Goal: Transaction & Acquisition: Book appointment/travel/reservation

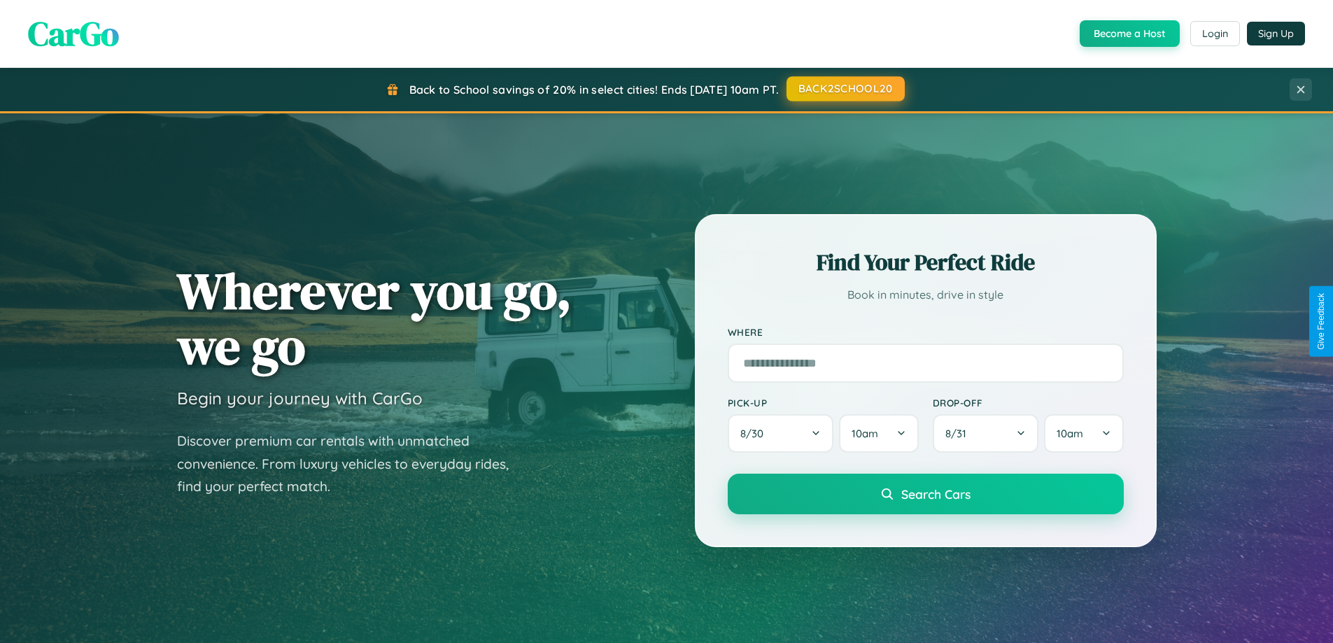
click at [844, 89] on button "BACK2SCHOOL20" at bounding box center [845, 88] width 118 height 25
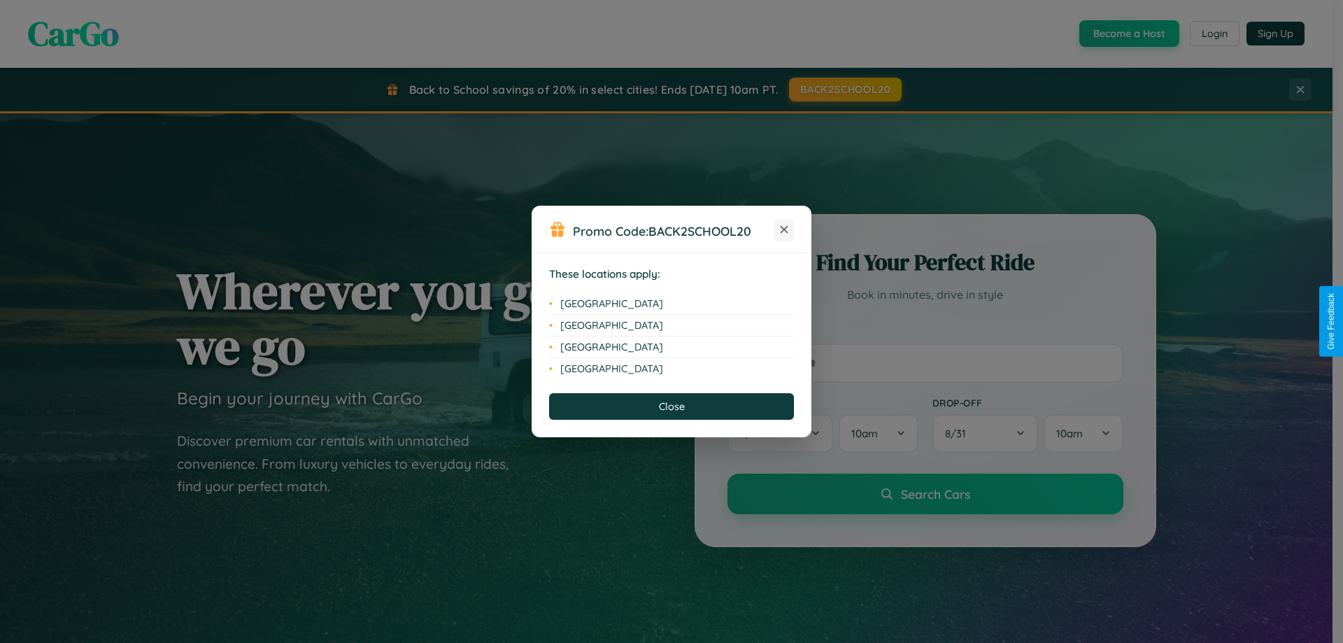
click at [784, 230] on icon at bounding box center [785, 230] width 8 height 8
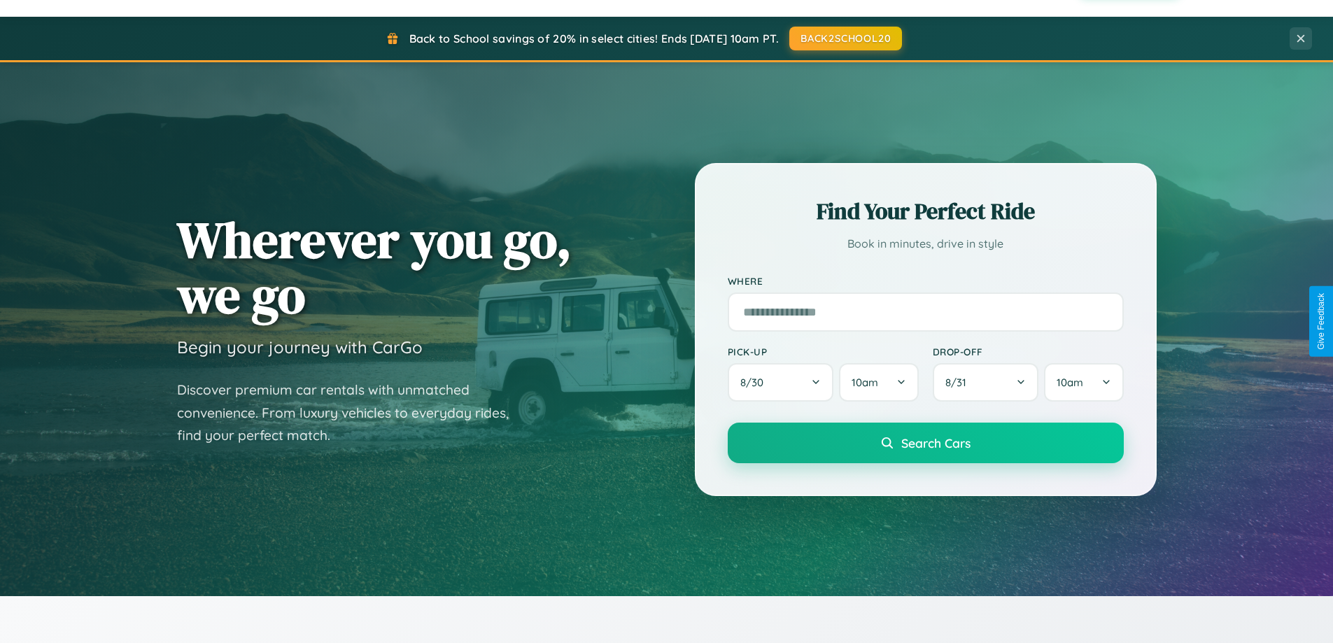
scroll to position [963, 0]
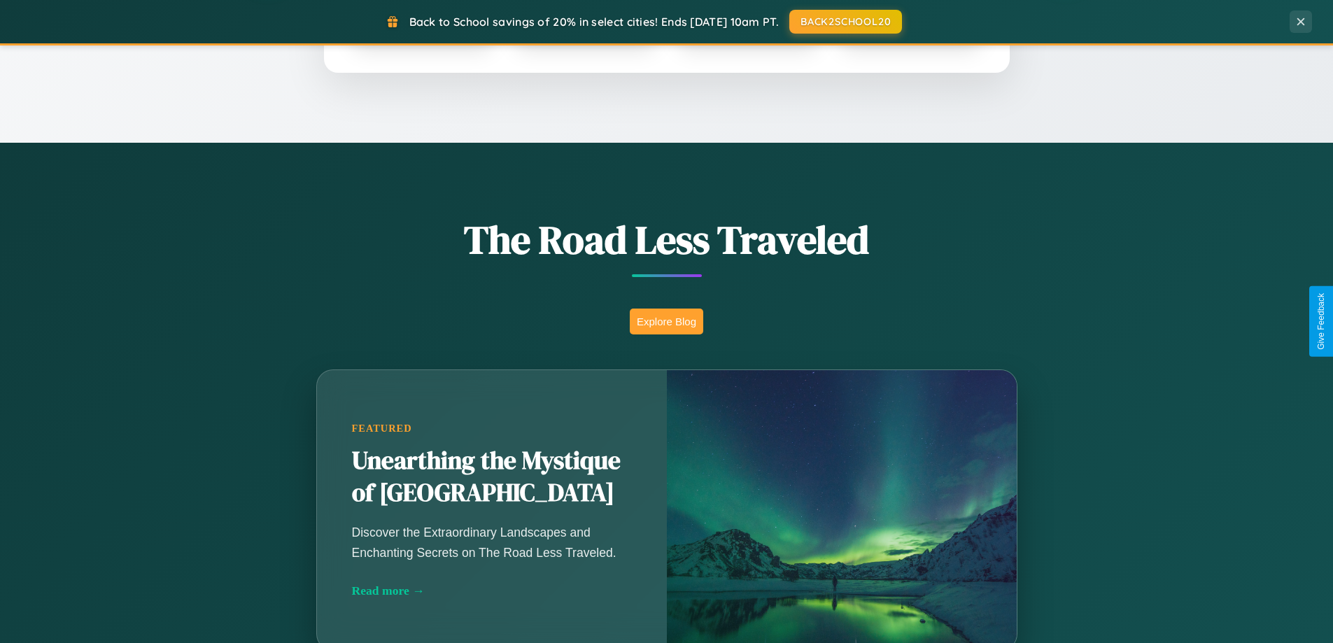
click at [666, 321] on button "Explore Blog" at bounding box center [666, 322] width 73 height 26
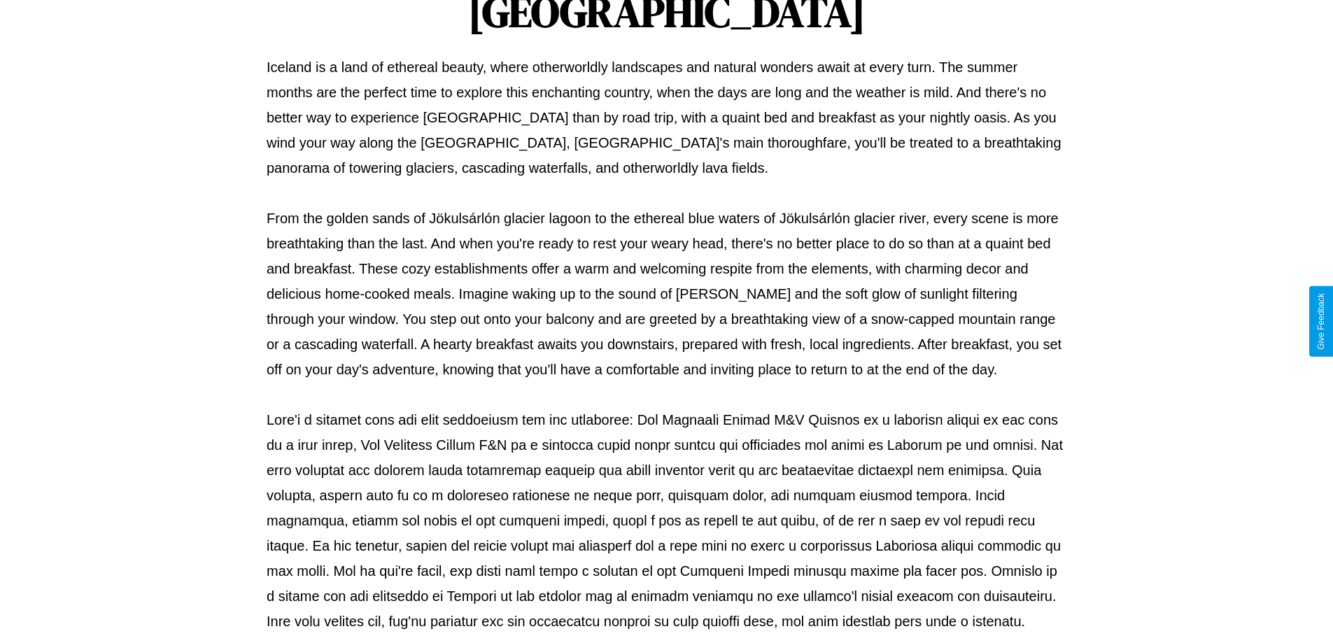
scroll to position [453, 0]
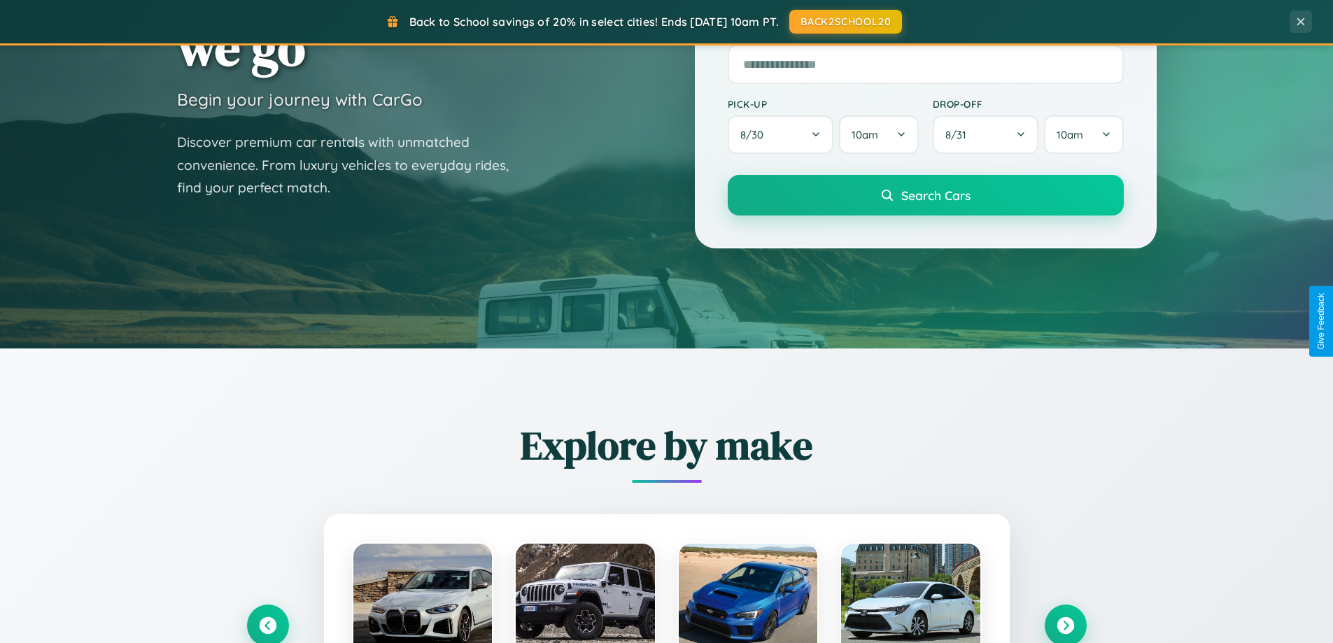
scroll to position [41, 0]
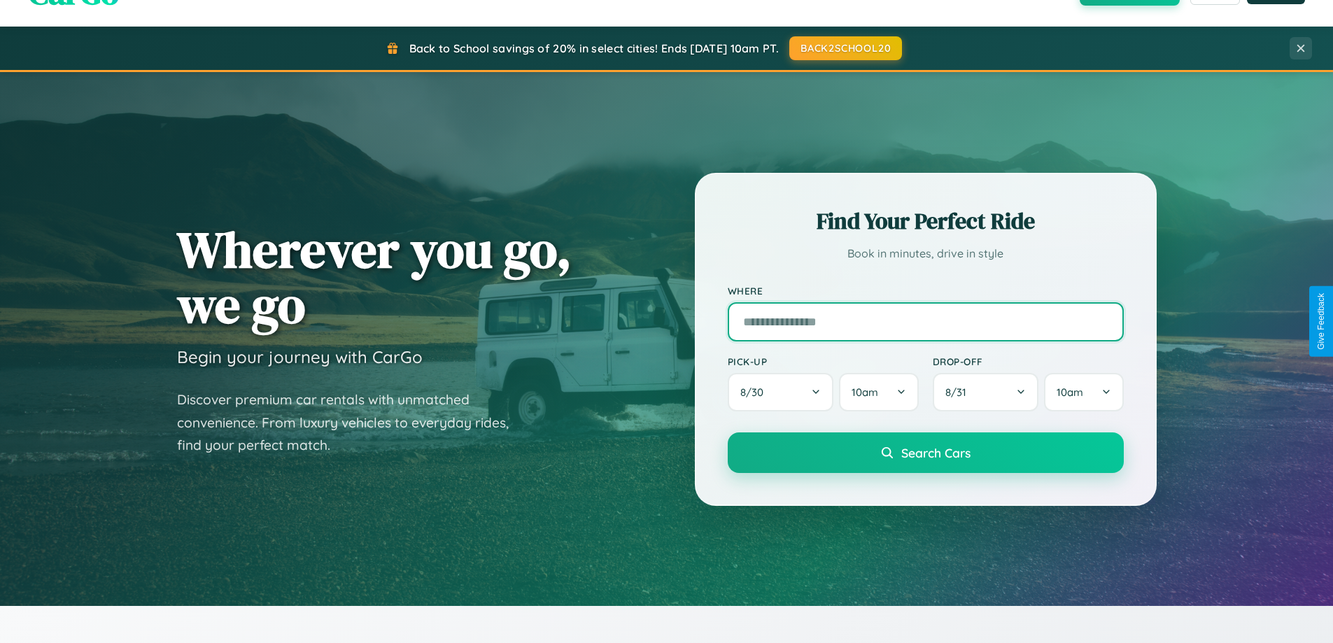
click at [925, 321] on input "text" at bounding box center [926, 321] width 396 height 39
type input "*********"
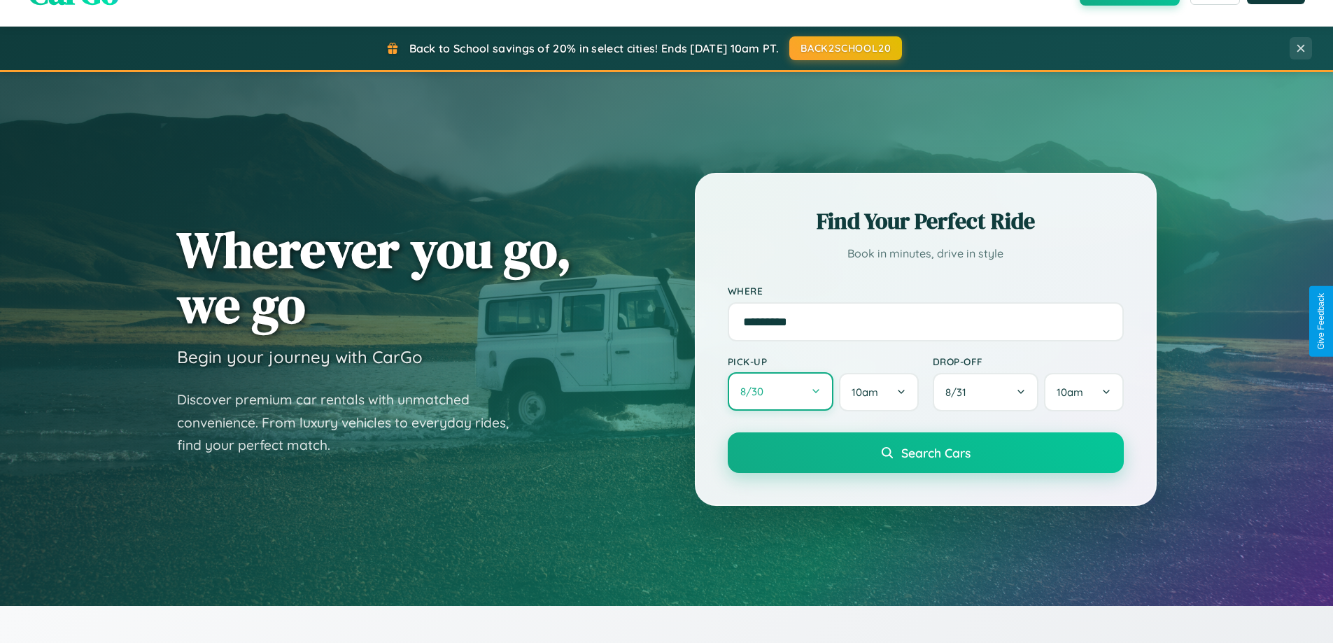
click at [780, 392] on button "8 / 30" at bounding box center [781, 391] width 106 height 38
select select "*"
select select "****"
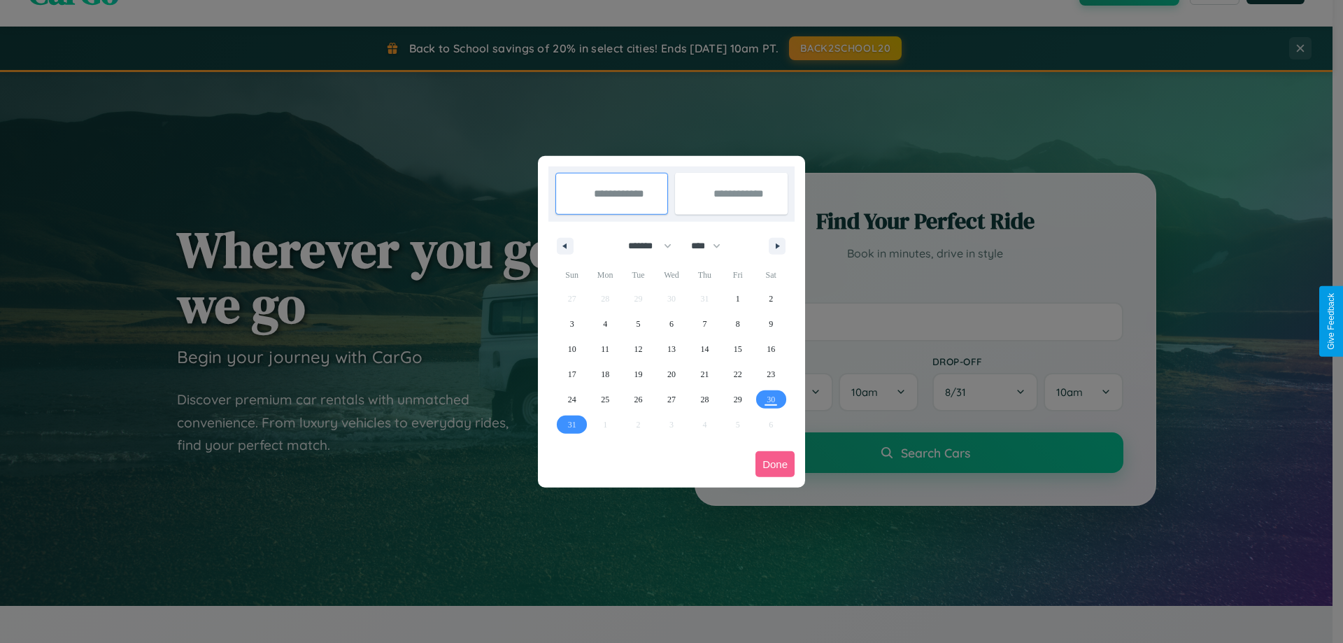
click at [644, 246] on select "******* ******** ***** ***** *** **** **** ****** ********* ******* ******** **…" at bounding box center [647, 245] width 59 height 23
select select "**"
click at [737, 323] on span "7" at bounding box center [738, 323] width 4 height 25
type input "**********"
click at [771, 348] on span "15" at bounding box center [771, 348] width 8 height 25
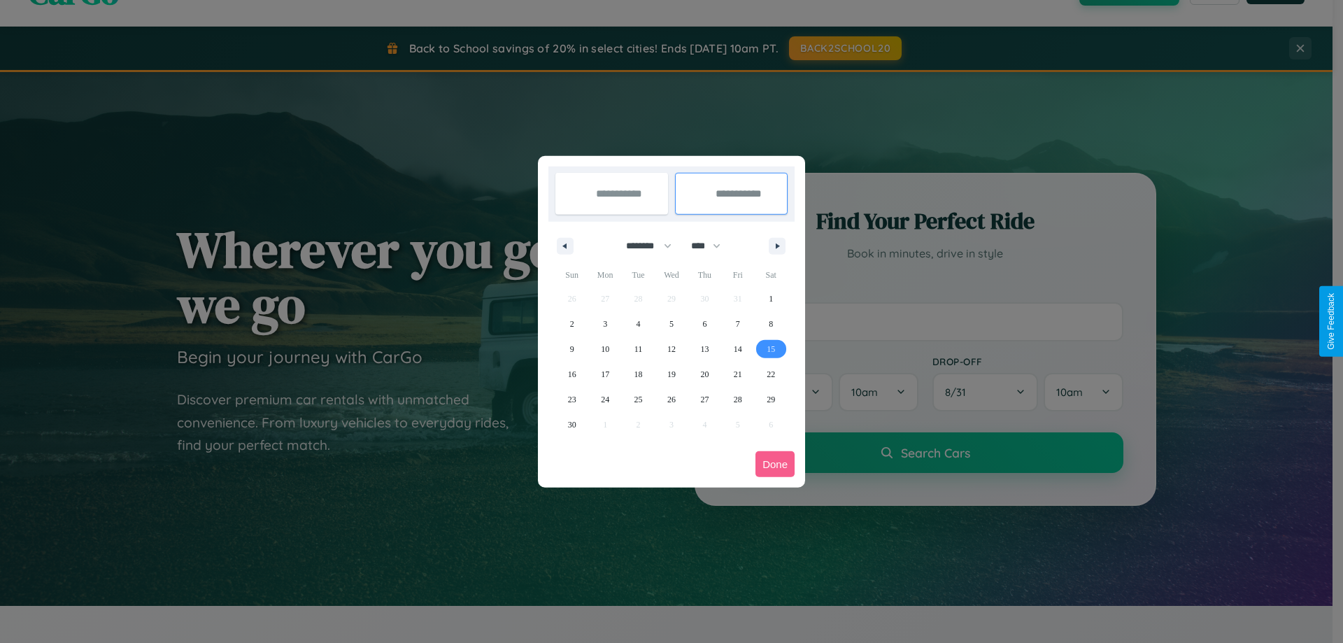
type input "**********"
click at [775, 464] on button "Done" at bounding box center [775, 464] width 39 height 26
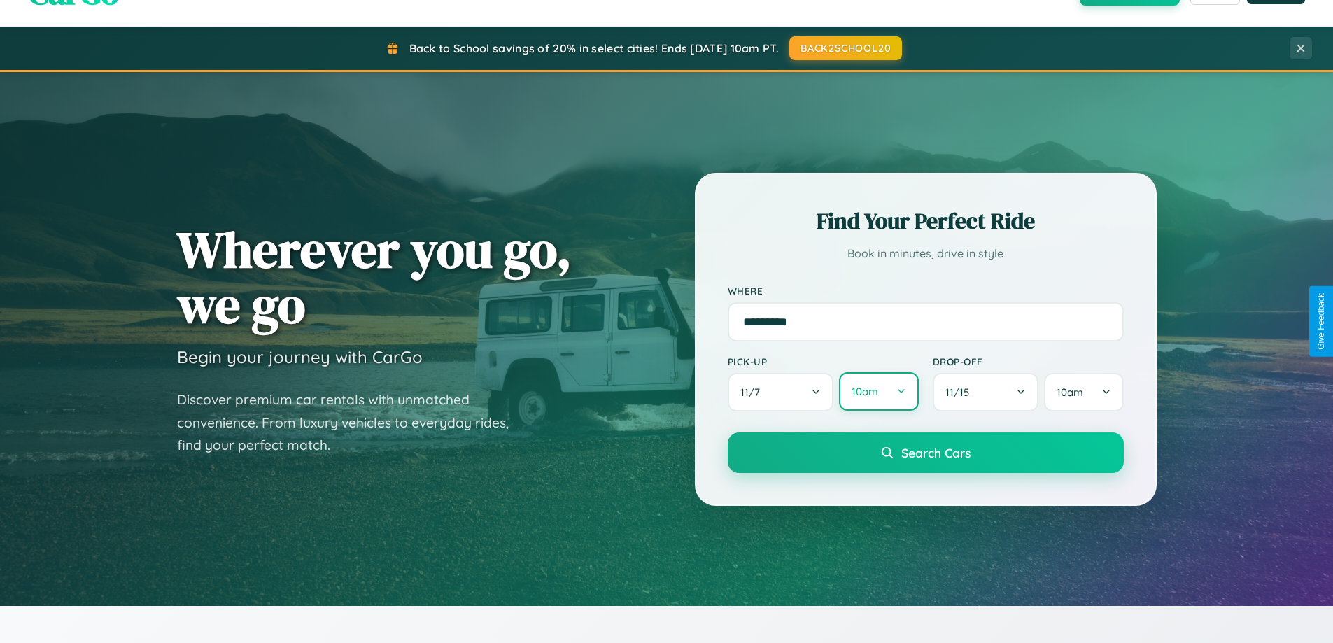
click at [878, 392] on button "10am" at bounding box center [878, 391] width 79 height 38
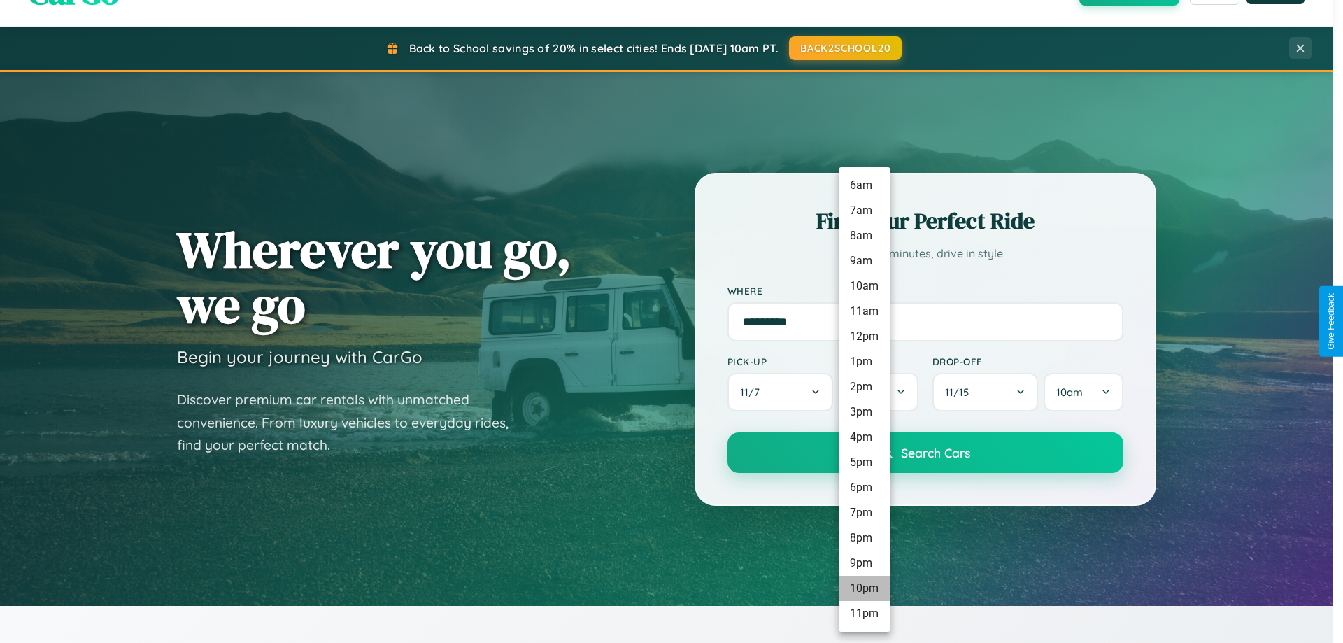
click at [864, 588] on li "10pm" at bounding box center [865, 588] width 52 height 25
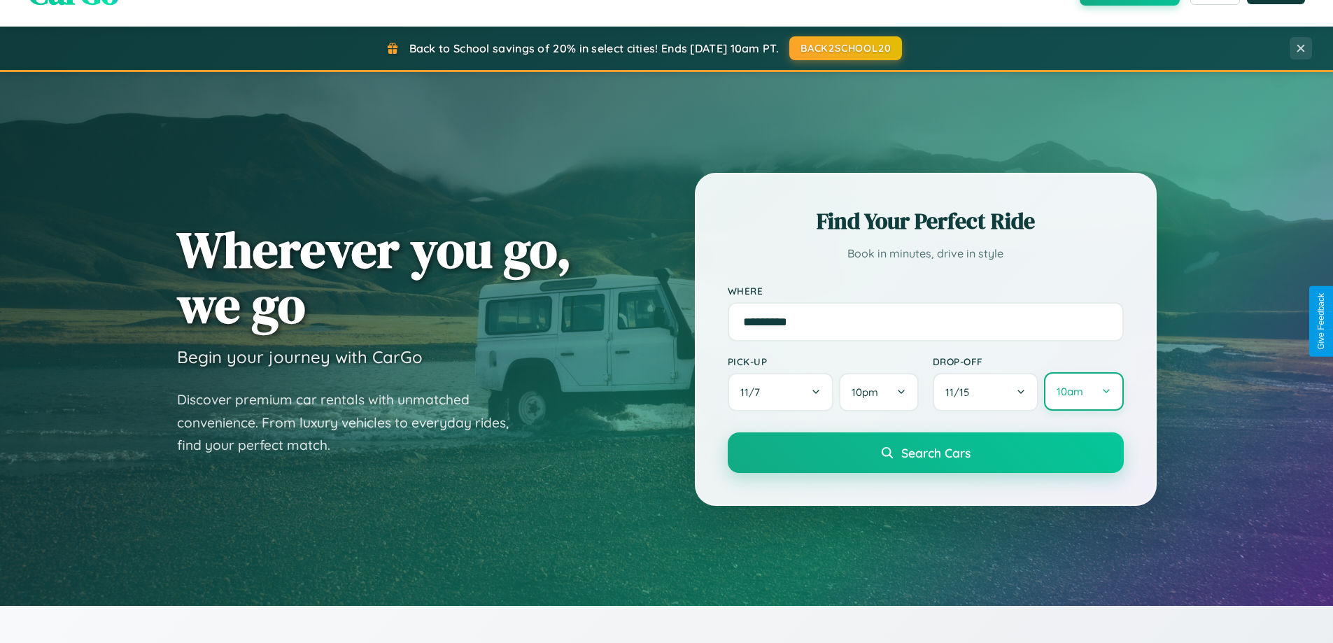
click at [1083, 392] on button "10am" at bounding box center [1083, 391] width 79 height 38
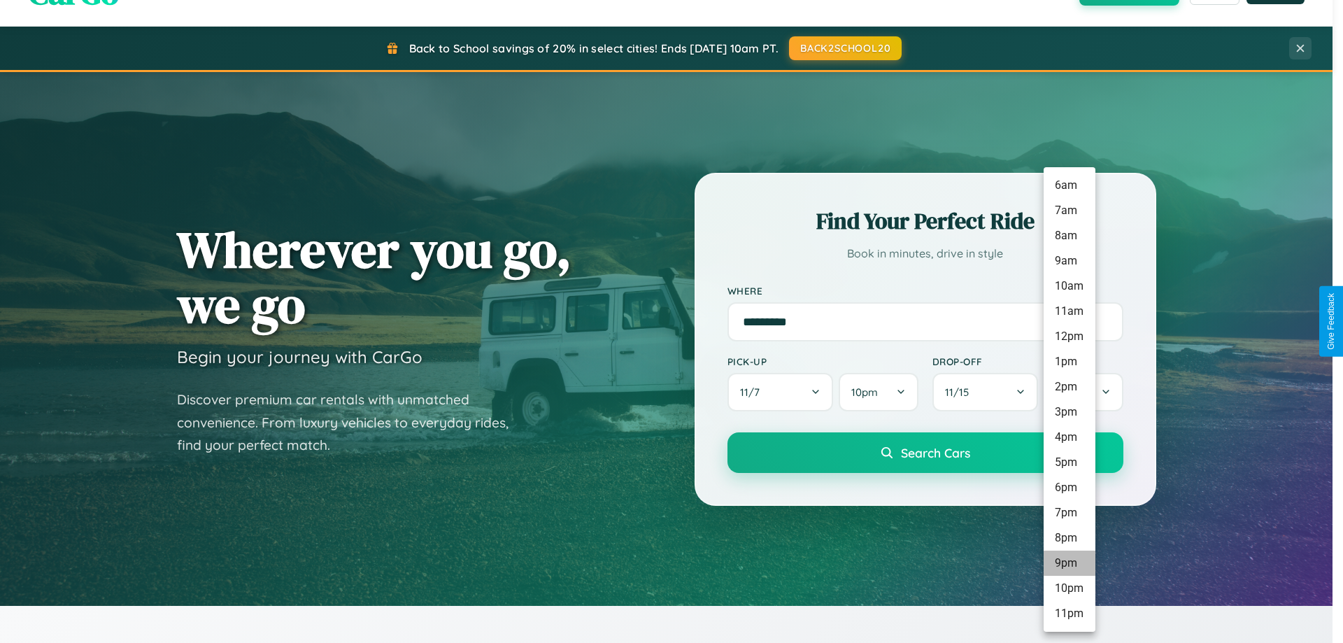
click at [1069, 563] on li "9pm" at bounding box center [1070, 563] width 52 height 25
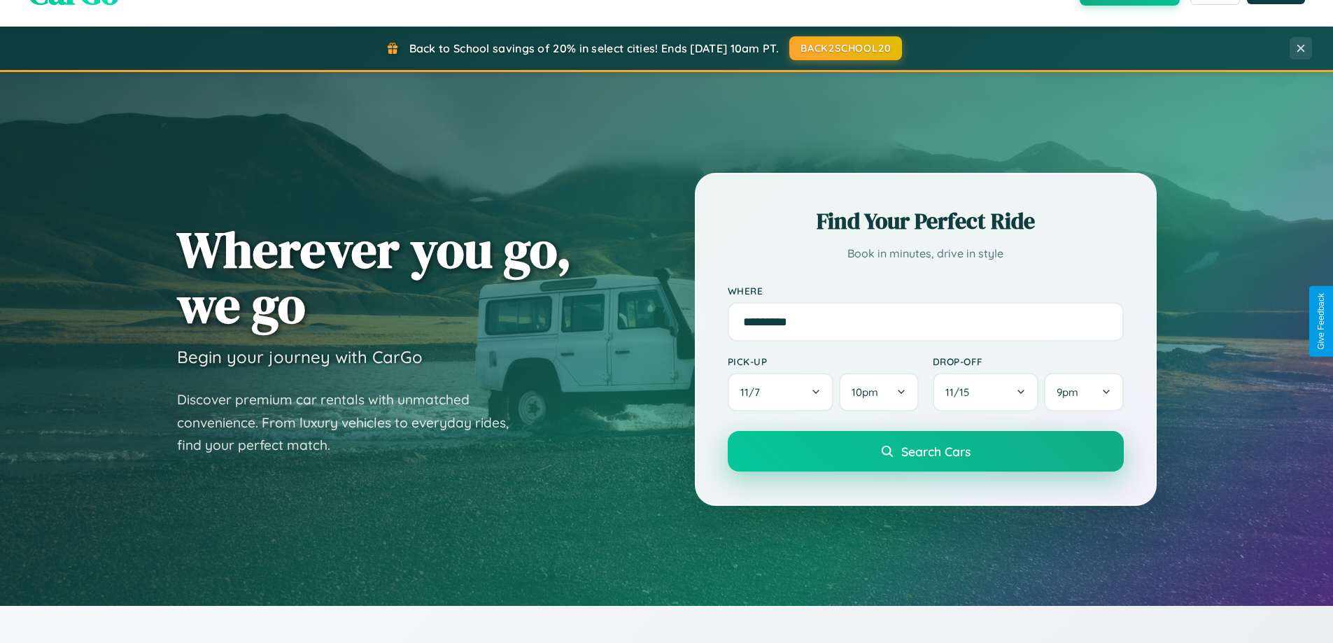
click at [925, 453] on span "Search Cars" at bounding box center [935, 451] width 69 height 15
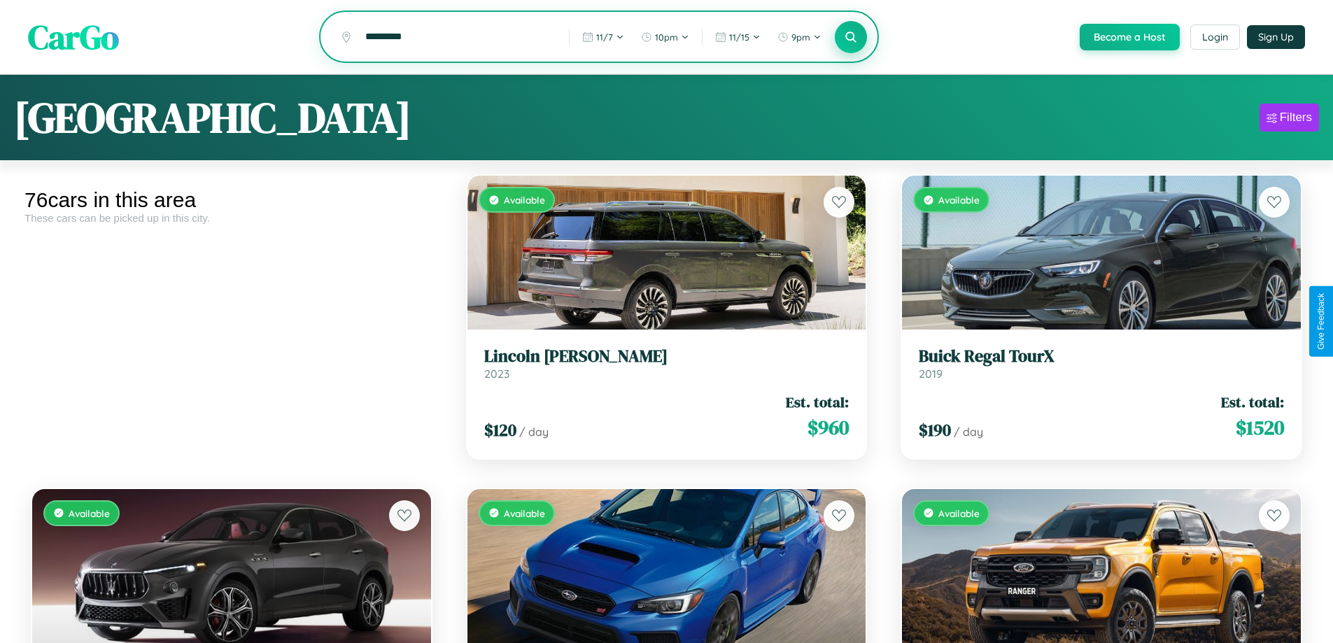
click at [850, 38] on icon at bounding box center [850, 36] width 13 height 13
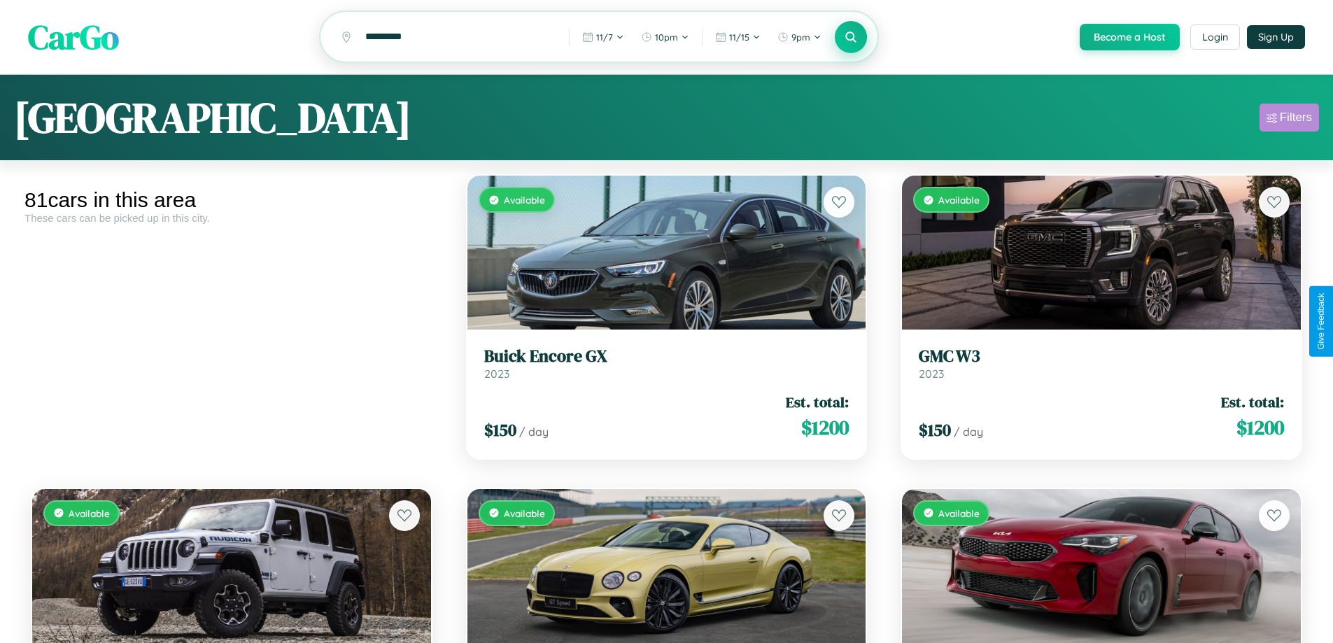
click at [1289, 120] on div "Filters" at bounding box center [1296, 118] width 32 height 14
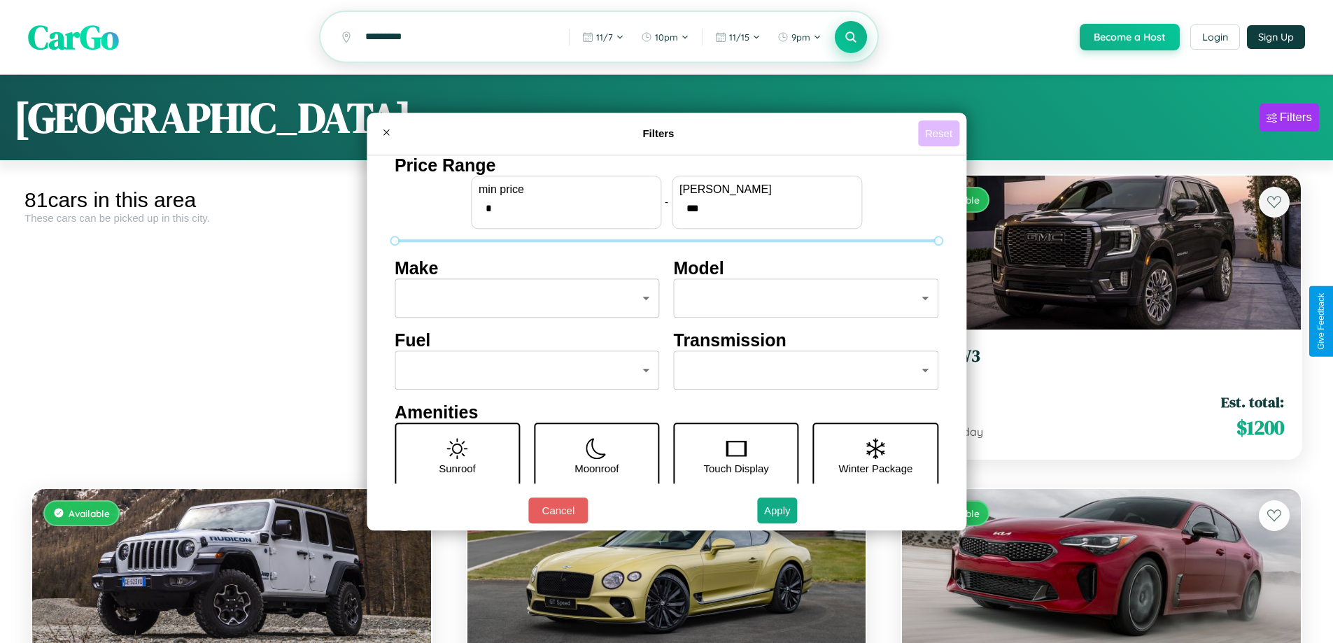
click at [940, 133] on button "Reset" at bounding box center [938, 133] width 41 height 26
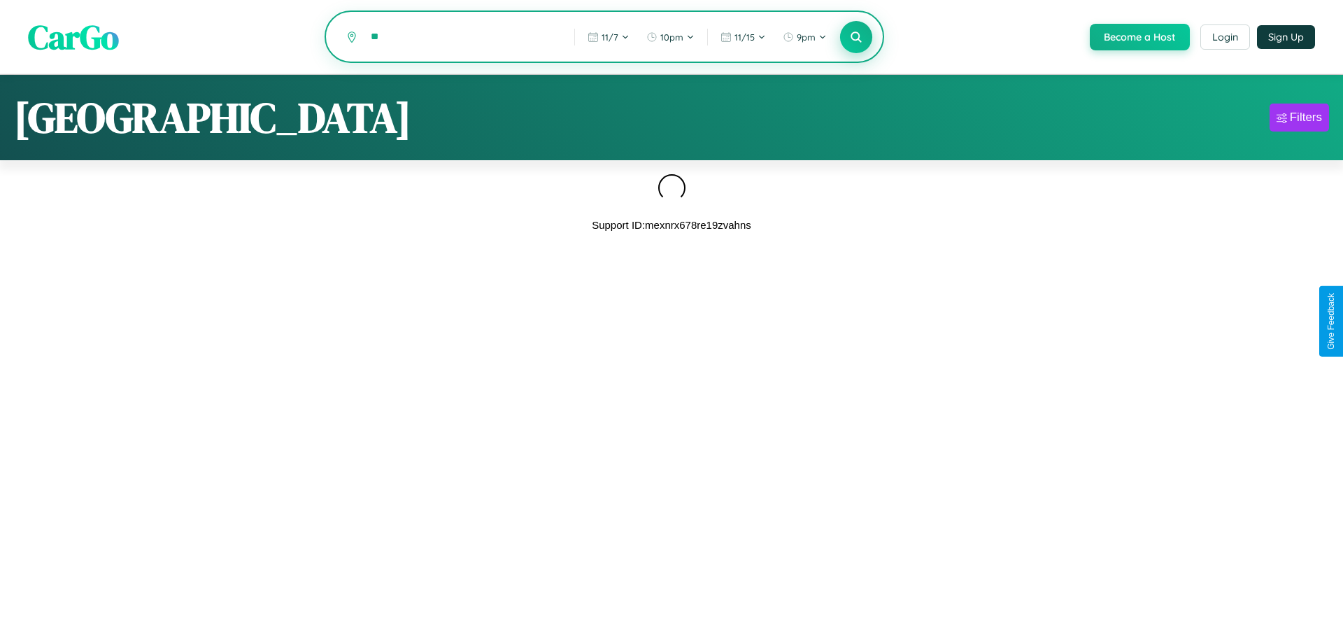
type input "*"
type input "******"
click at [855, 38] on icon at bounding box center [855, 36] width 13 height 13
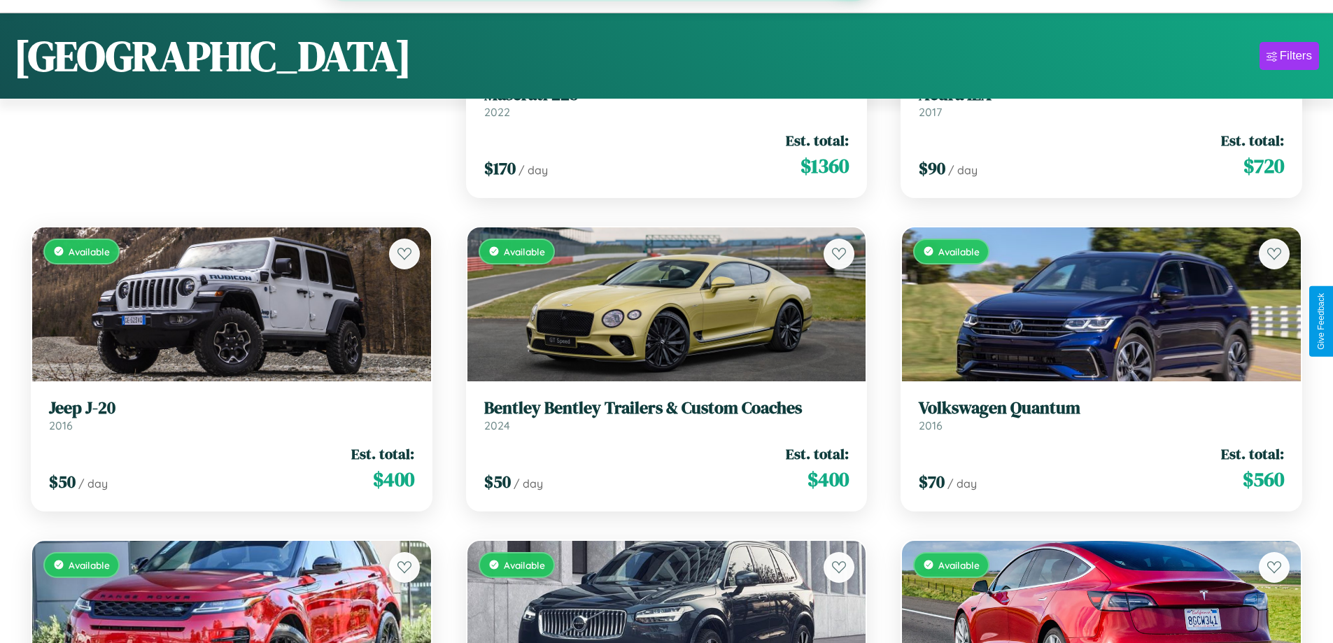
scroll to position [4896, 0]
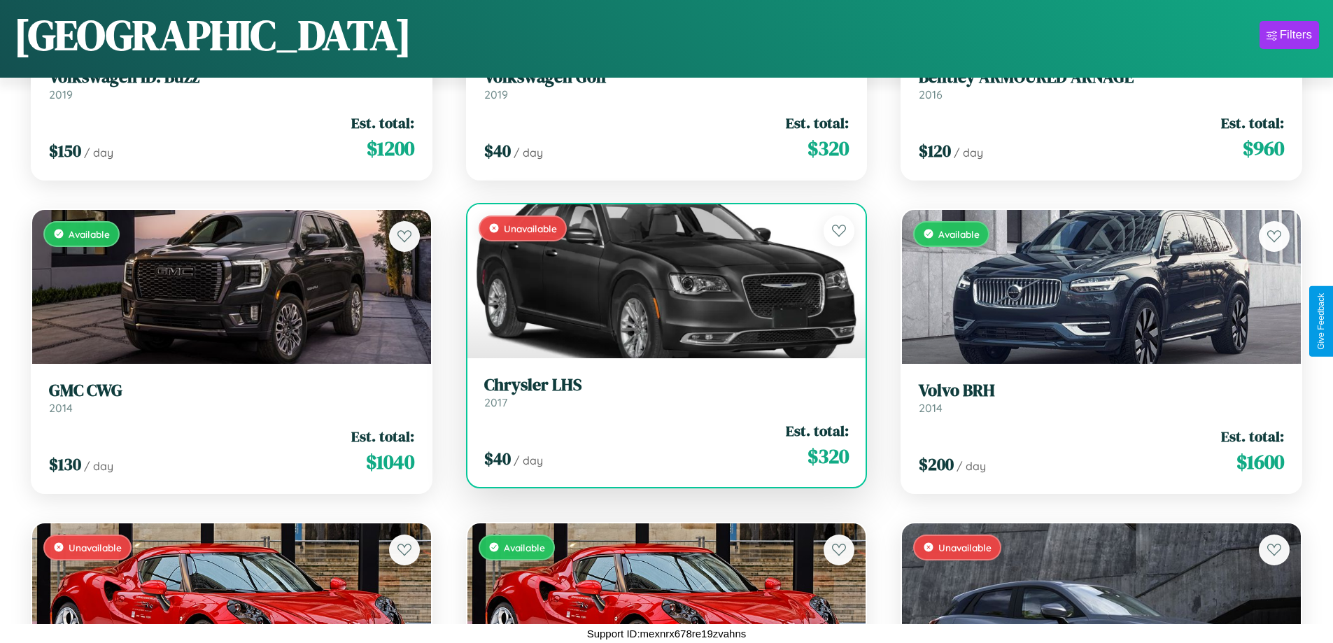
click at [660, 397] on link "Chrysler LHS 2017" at bounding box center [666, 392] width 365 height 34
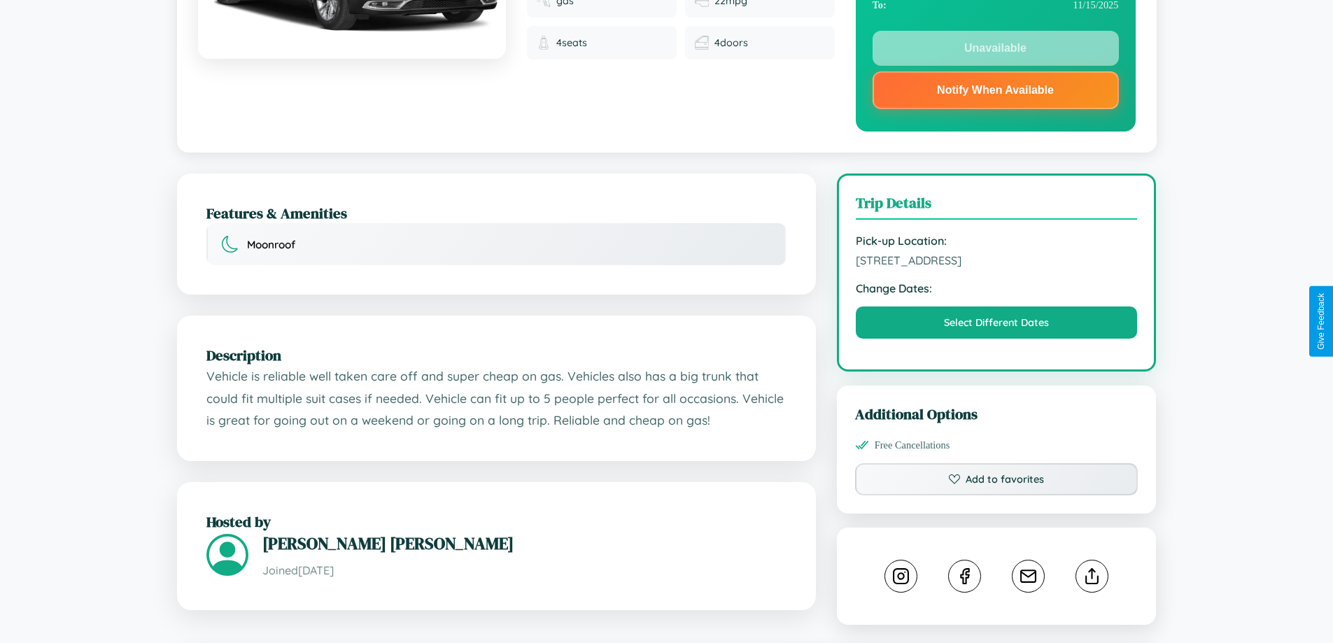
scroll to position [822, 0]
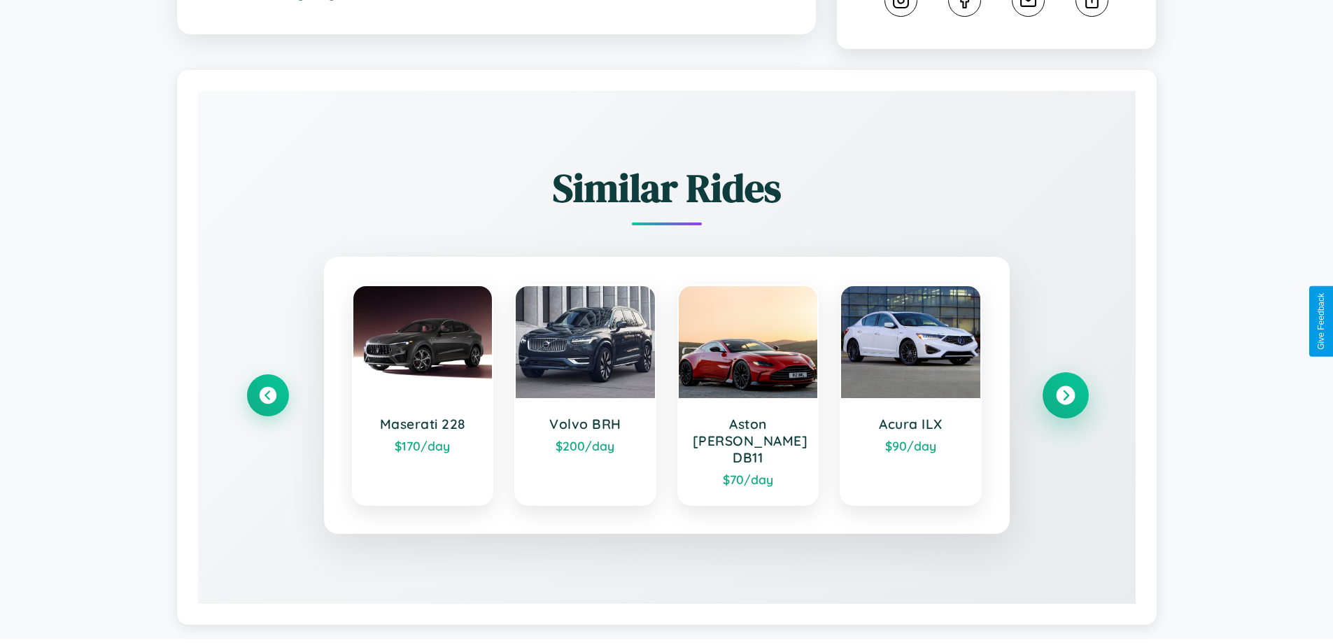
click at [1065, 389] on icon at bounding box center [1065, 395] width 19 height 19
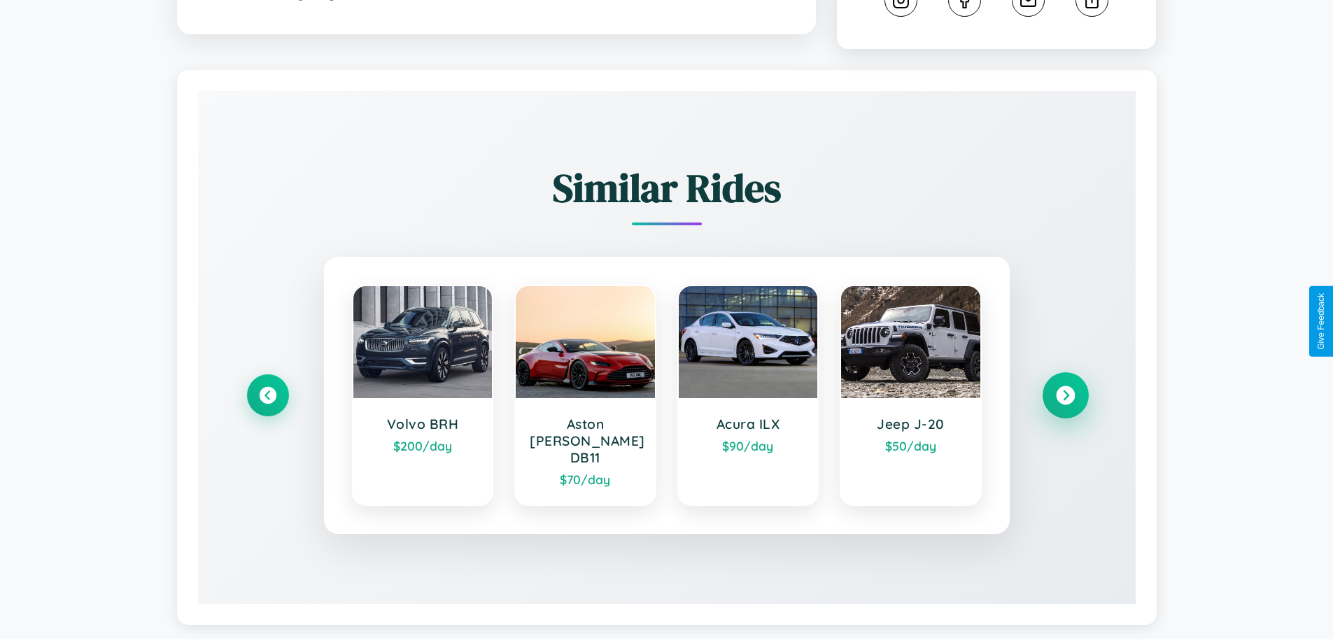
click at [1065, 389] on icon at bounding box center [1065, 395] width 19 height 19
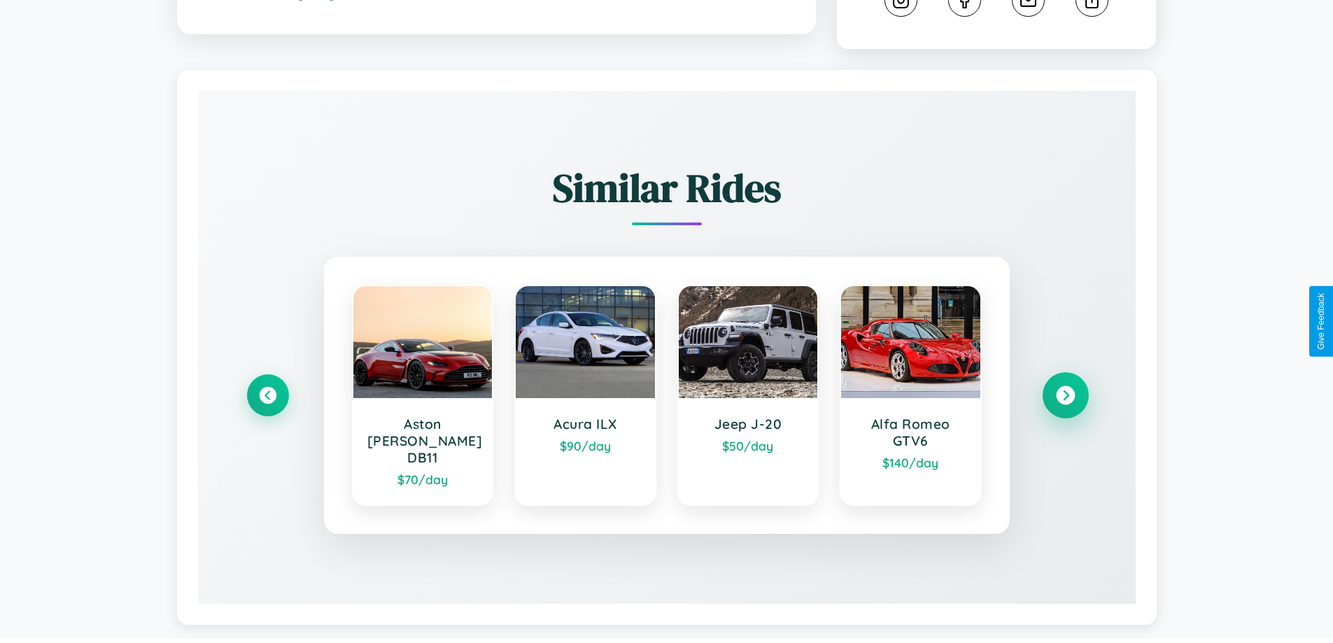
click at [1065, 389] on icon at bounding box center [1065, 395] width 19 height 19
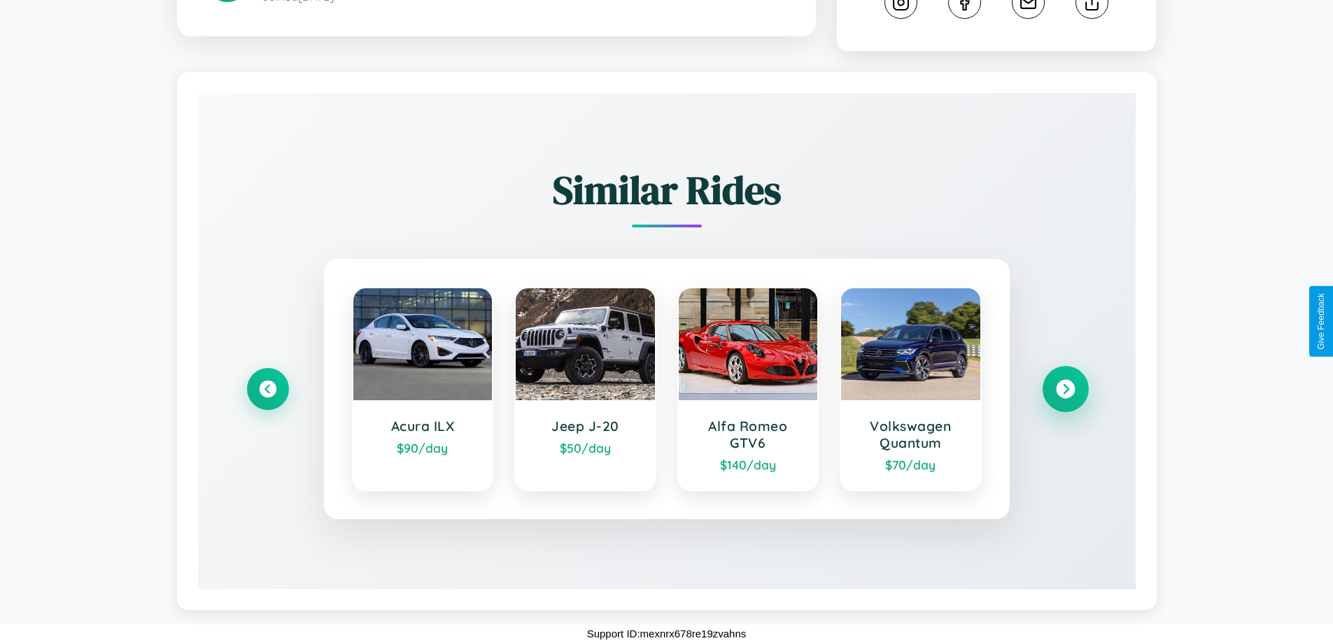
click at [1065, 389] on icon at bounding box center [1065, 389] width 19 height 19
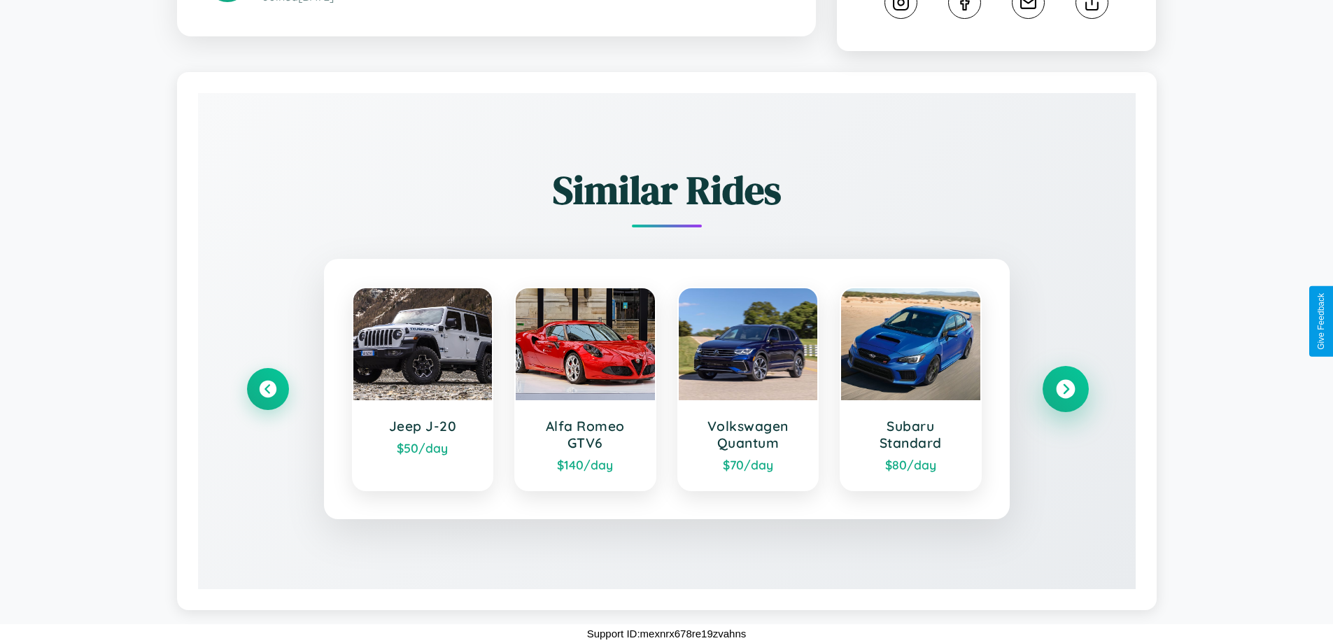
click at [1065, 389] on icon at bounding box center [1065, 389] width 19 height 19
